Goal: Task Accomplishment & Management: Manage account settings

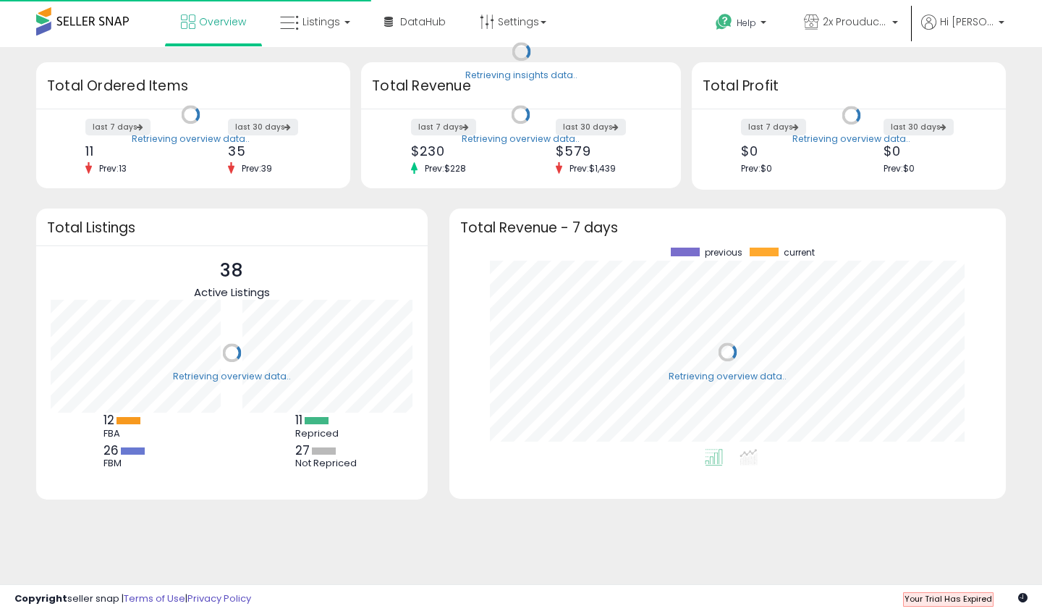
scroll to position [201, 527]
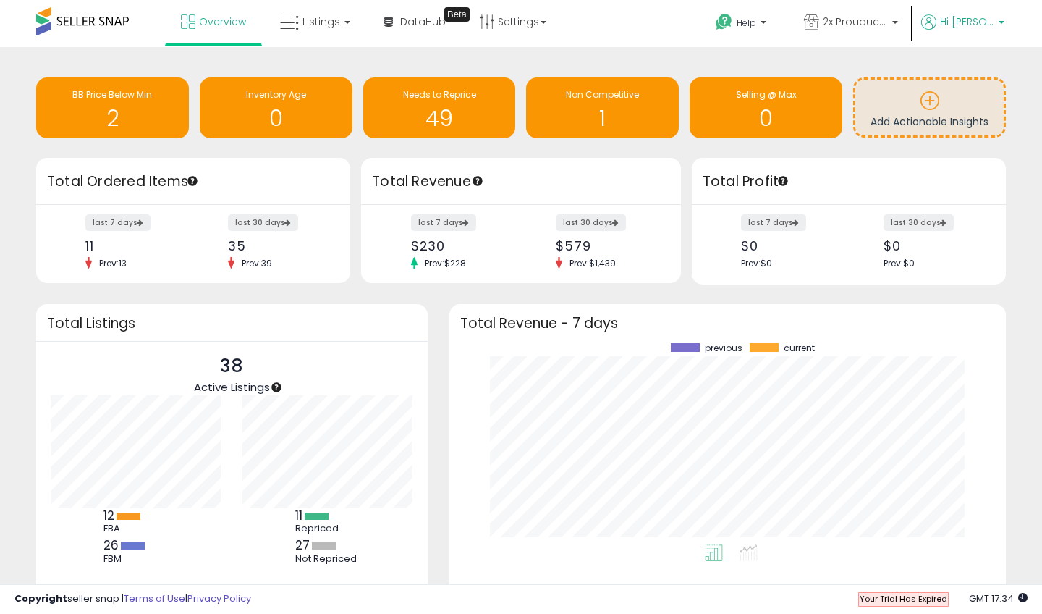
click at [942, 24] on span "Hi [PERSON_NAME]" at bounding box center [967, 21] width 54 height 14
click at [896, 17] on p "2x Prouducts" at bounding box center [851, 23] width 94 height 18
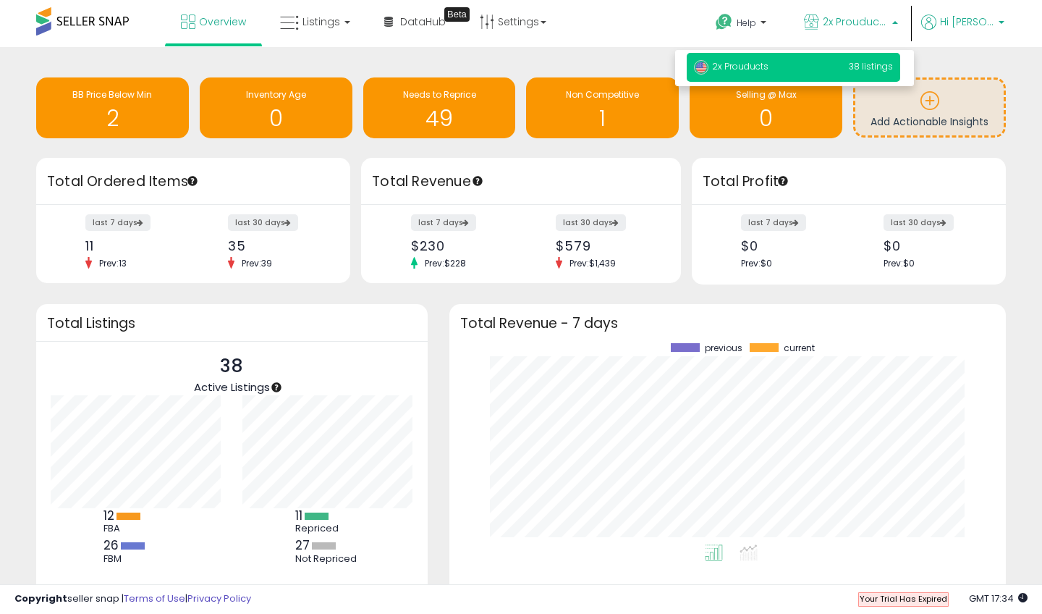
click at [967, 22] on span "Hi [PERSON_NAME]" at bounding box center [967, 21] width 54 height 14
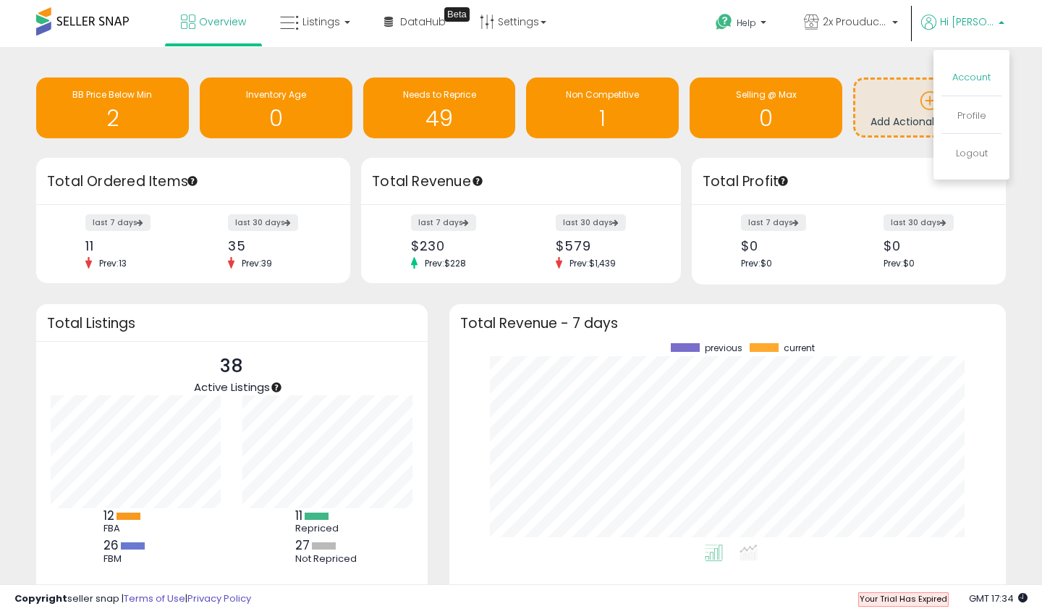
click at [965, 80] on link "Account" at bounding box center [971, 77] width 38 height 14
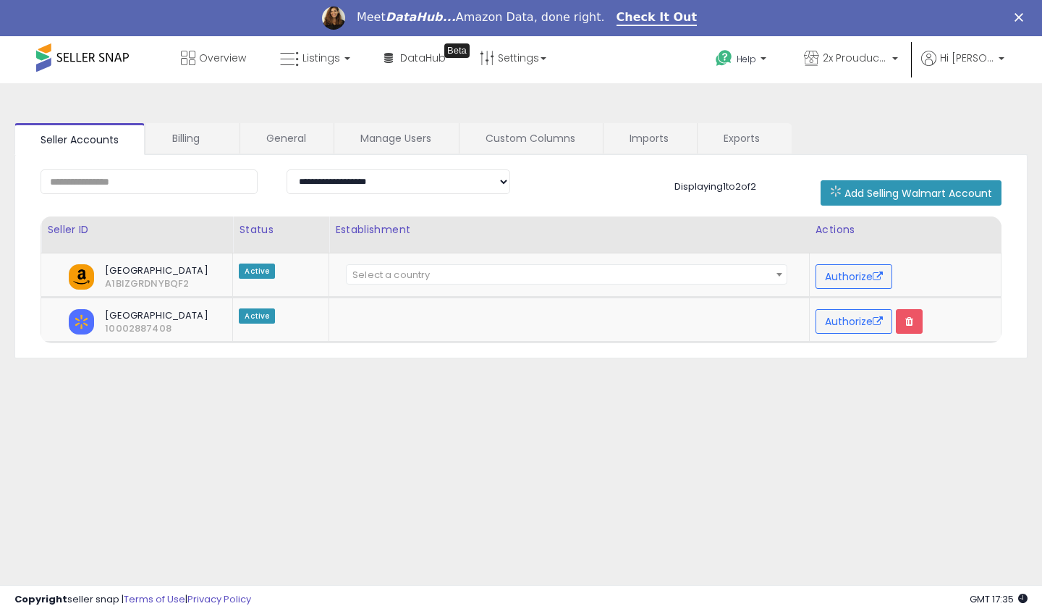
click at [185, 138] on link "Billing" at bounding box center [192, 138] width 92 height 30
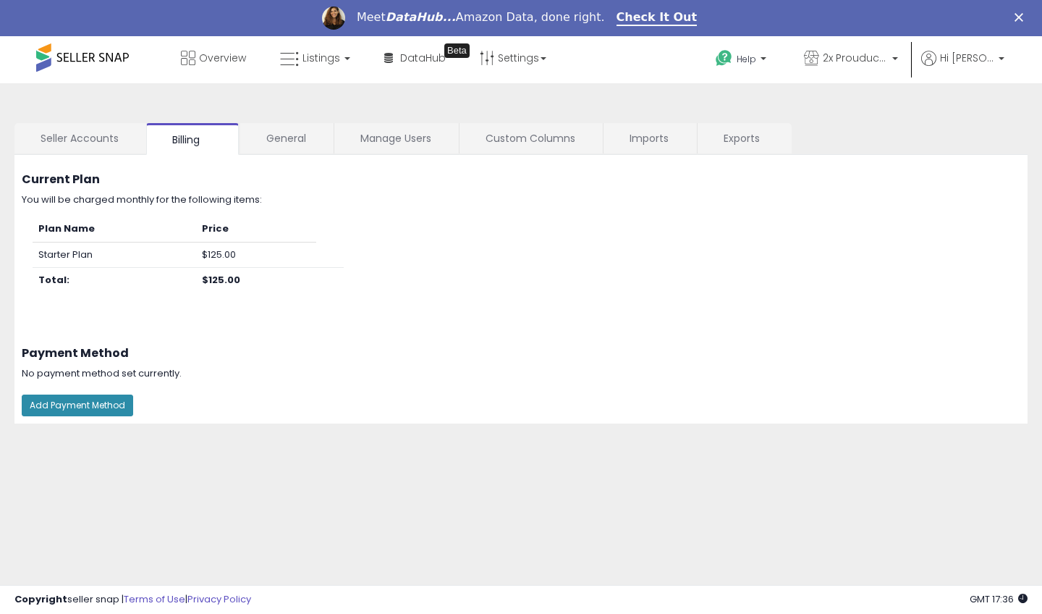
click at [94, 406] on button "Add Payment Method" at bounding box center [77, 405] width 111 height 22
